Goal: Register for event/course

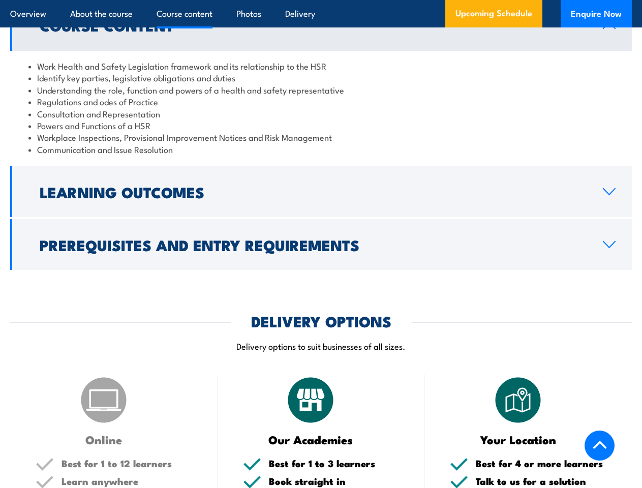
click at [321, 0] on article "Overview About the course Course content Photos Delivery Upcoming Schedule Enqu…" at bounding box center [320, 13] width 621 height 27
click at [321, 192] on h2 "Learning Outcomes" at bounding box center [313, 191] width 547 height 13
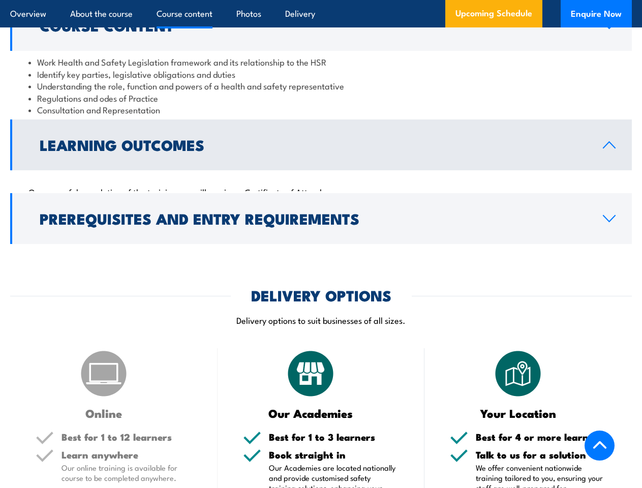
click at [321, 244] on div "COURSES > Work Health & Safety Training (WHS) SA Health & Safety Representative…" at bounding box center [321, 342] width 642 height 2621
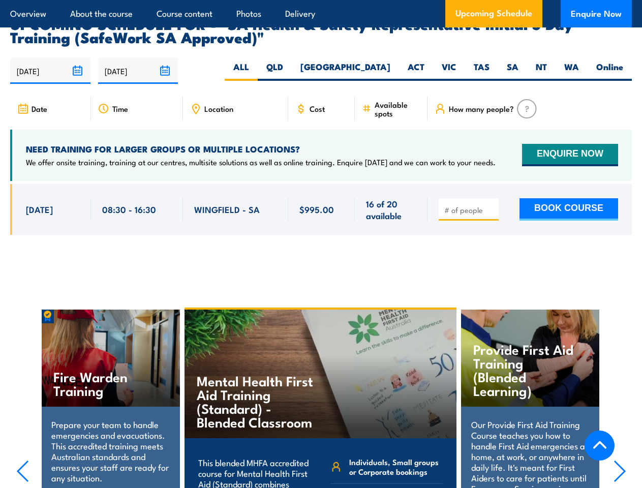
scroll to position [1695, 0]
click at [321, 0] on article "Overview About the course Course content Photos Delivery Upcoming Schedule Enqu…" at bounding box center [320, 13] width 621 height 27
click at [50, 58] on input "[DATE]" at bounding box center [50, 71] width 80 height 26
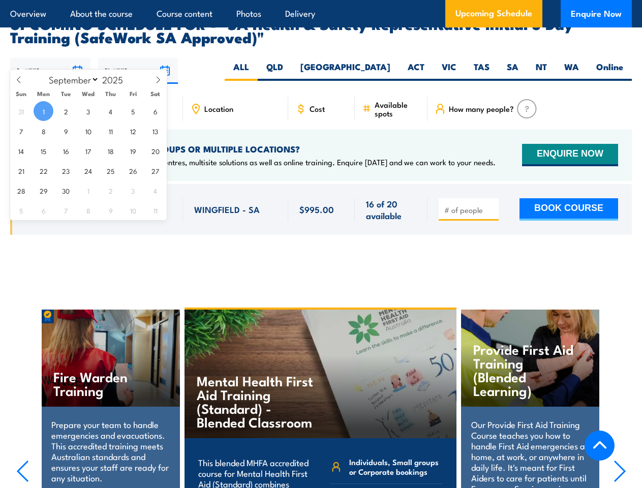
click at [138, 58] on input "[DATE]" at bounding box center [138, 71] width 80 height 26
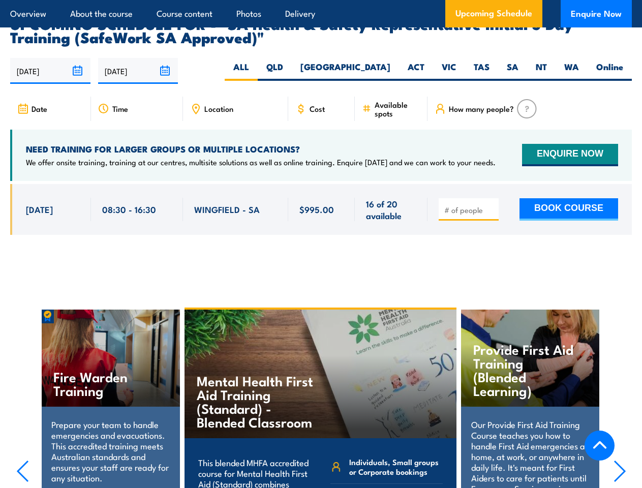
click at [321, 390] on div "Mental Health First Aid Training (Standard) - Blended Classroom" at bounding box center [320, 373] width 272 height 129
click at [321, 391] on div "Mental Health First Aid Training (Standard) - Blended Classroom" at bounding box center [320, 373] width 272 height 129
click at [22, 460] on icon "button" at bounding box center [22, 471] width 13 height 22
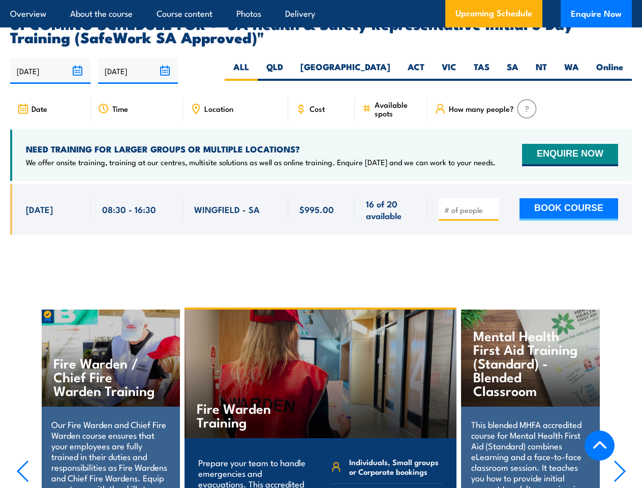
click at [619, 460] on icon "button" at bounding box center [619, 471] width 13 height 22
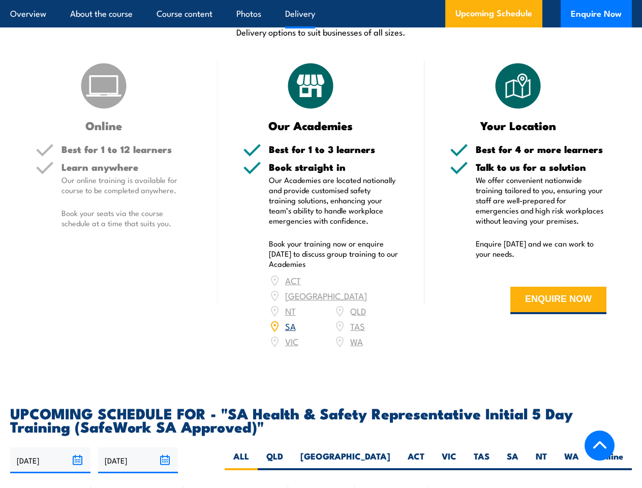
click at [321, 0] on article "Overview About the course Course content Photos Delivery Upcoming Schedule Enqu…" at bounding box center [320, 13] width 621 height 27
click at [50, 447] on input "[DATE]" at bounding box center [50, 460] width 80 height 26
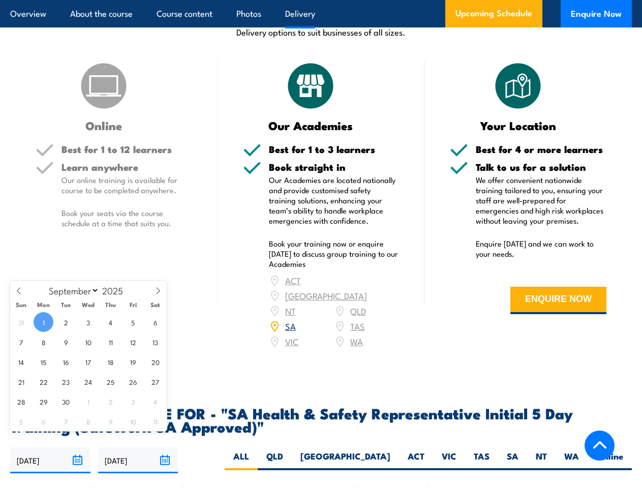
click at [138, 447] on input "[DATE]" at bounding box center [138, 460] width 80 height 26
